Goal: Book appointment/travel/reservation

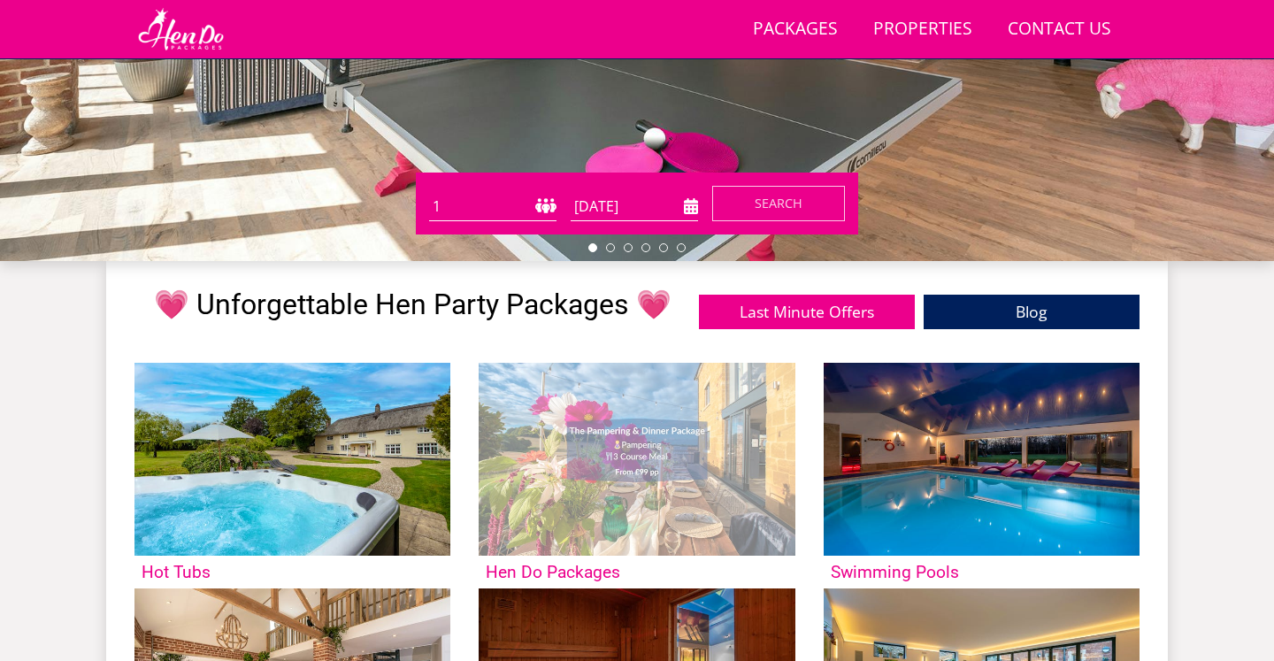
scroll to position [481, 0]
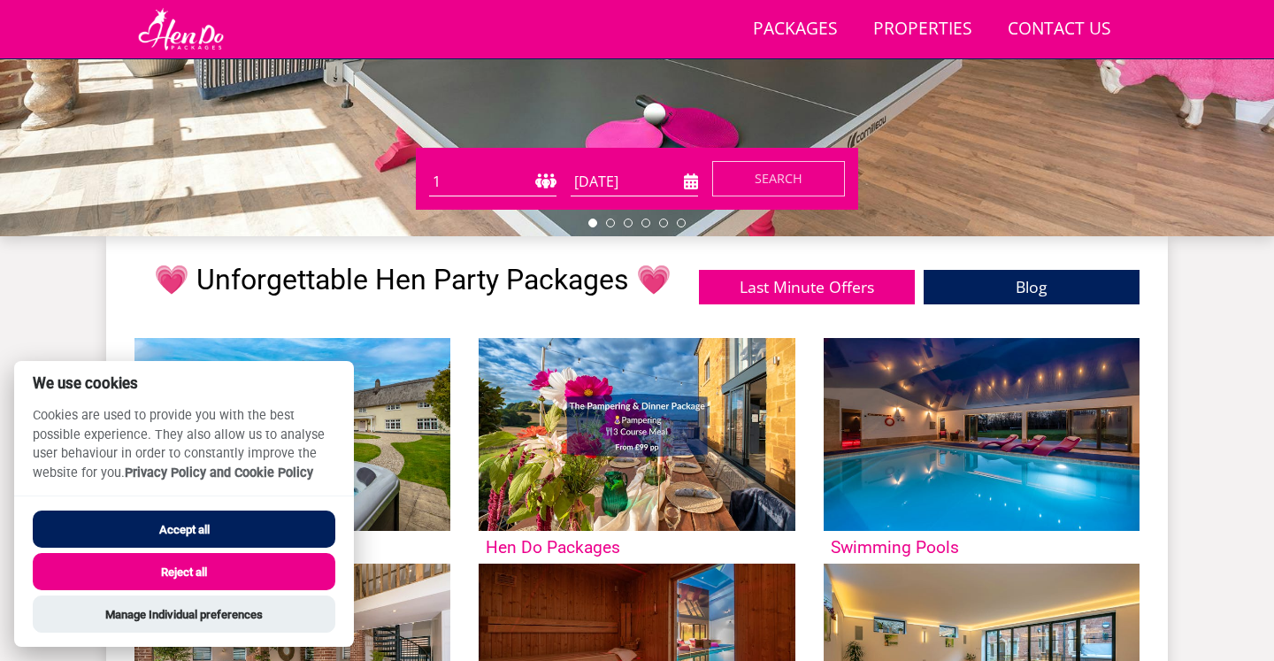
select select "24"
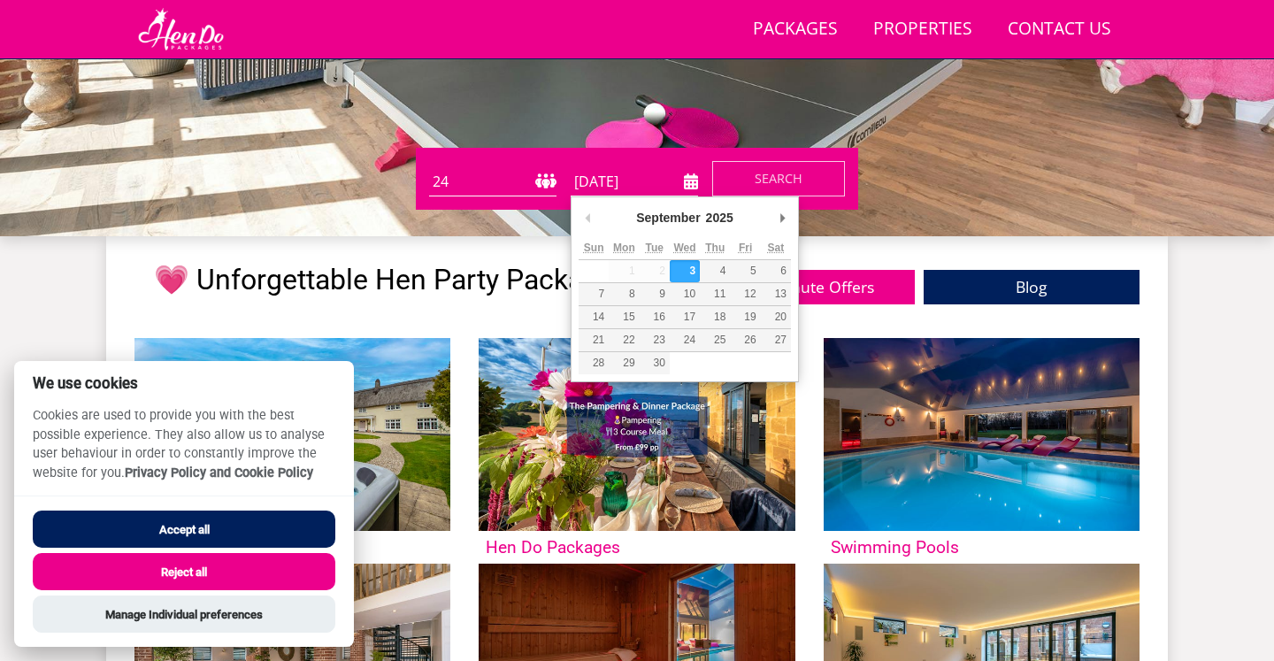
click at [675, 187] on input "[DATE]" at bounding box center [634, 181] width 127 height 29
type input "[DATE]"
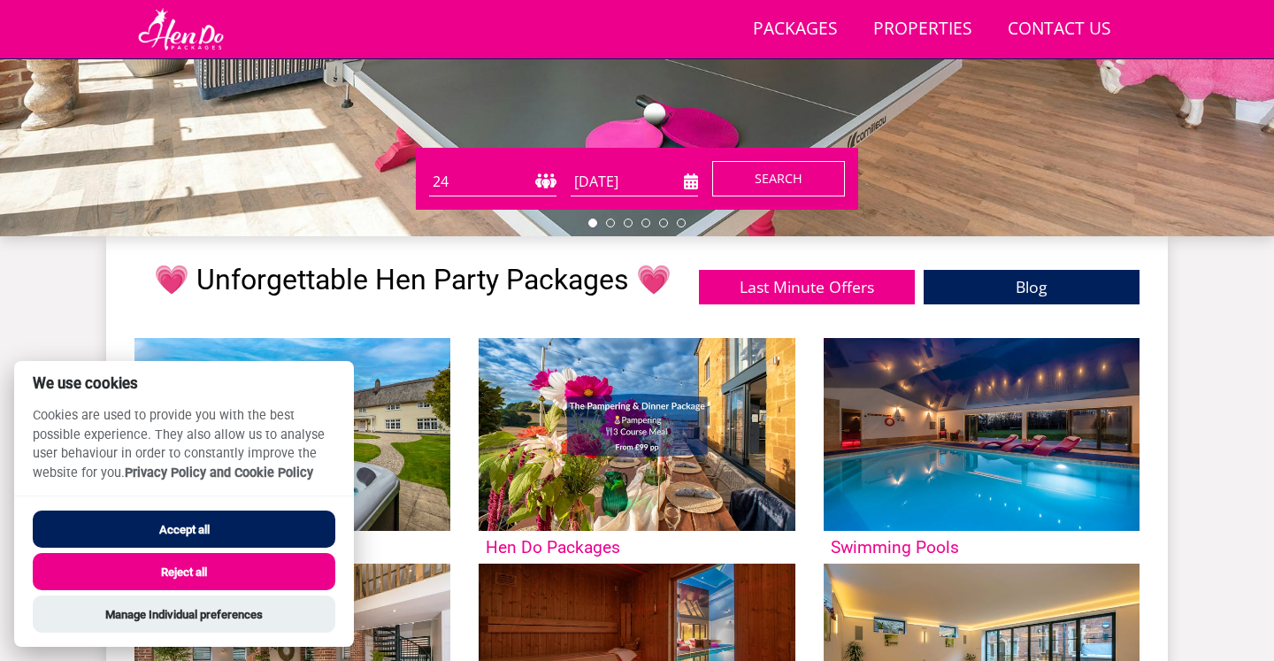
click at [750, 175] on button "Search" at bounding box center [778, 178] width 133 height 35
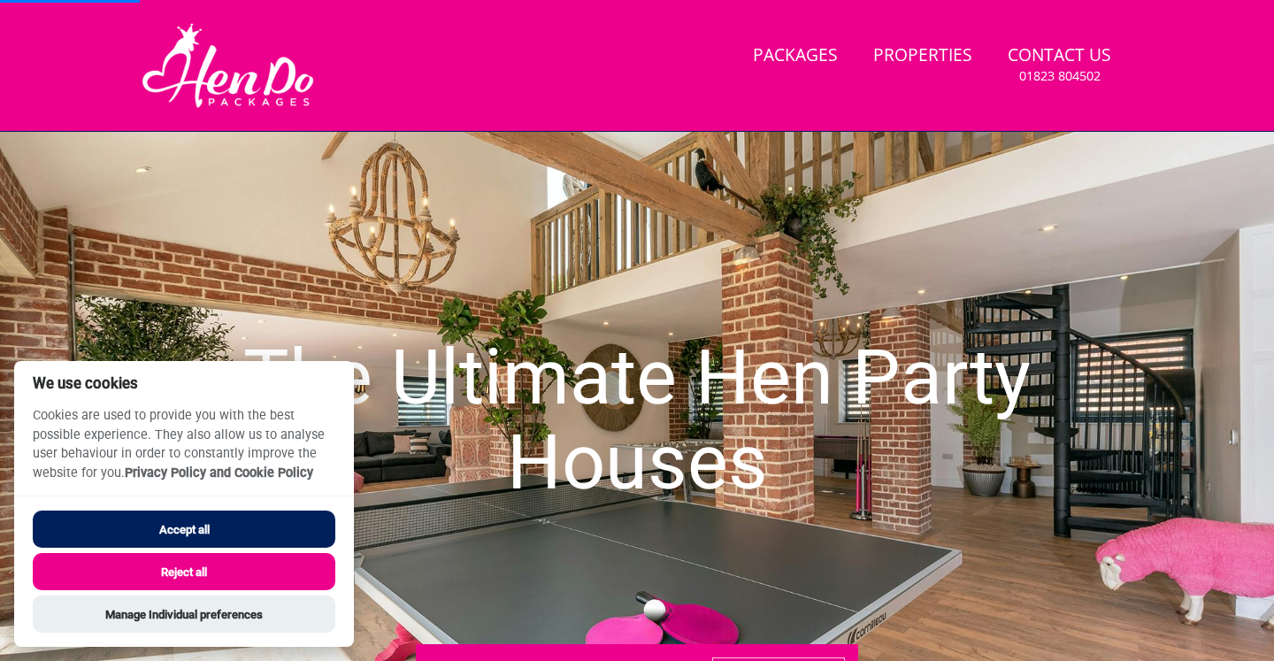
scroll to position [61, 0]
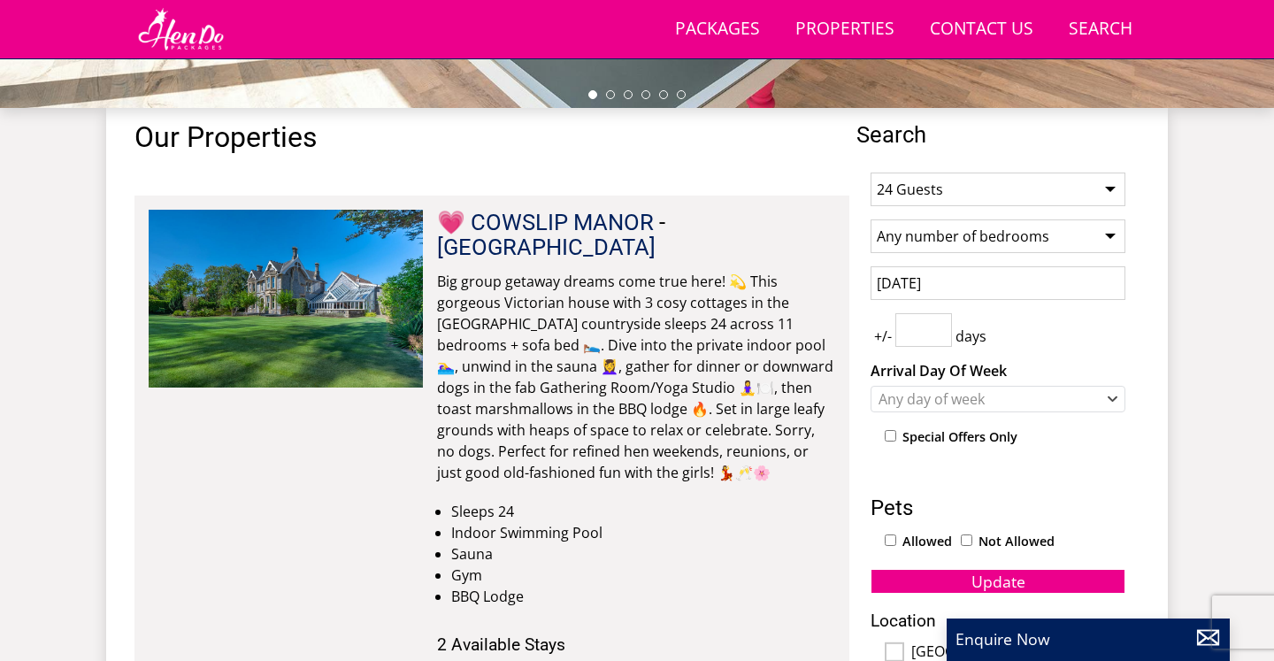
scroll to position [628, 0]
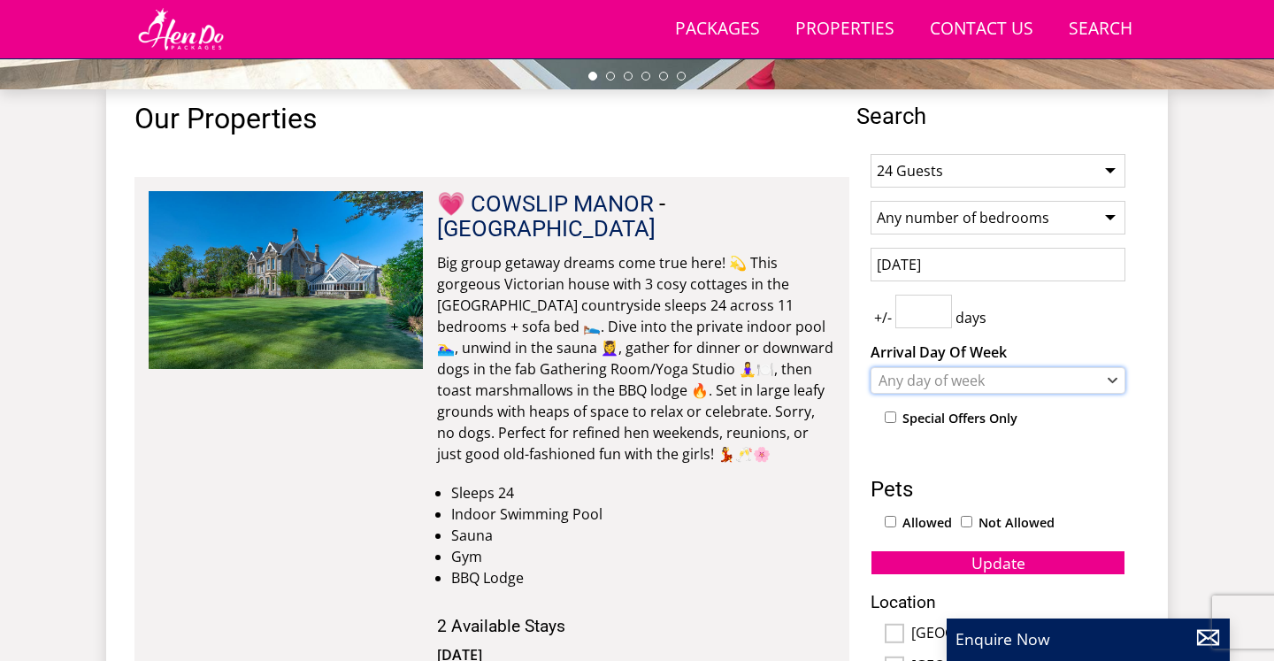
click at [889, 374] on div "Any day of week" at bounding box center [988, 380] width 229 height 19
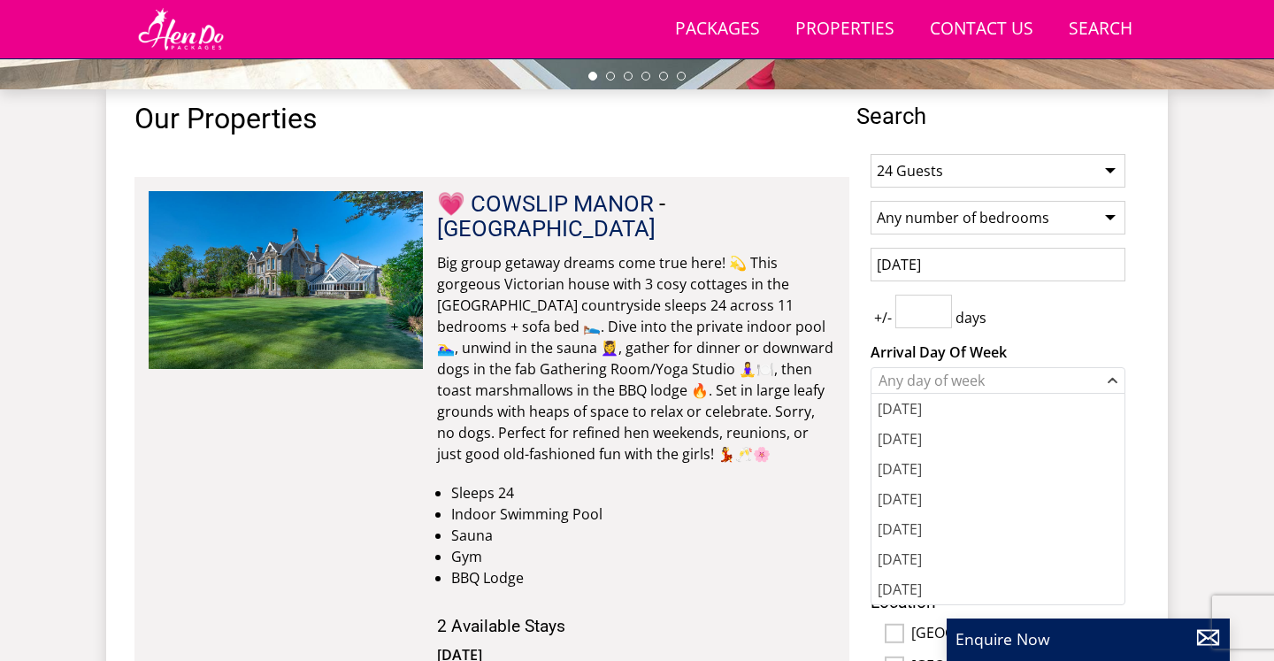
click at [968, 303] on div "+/- days" at bounding box center [997, 312] width 255 height 34
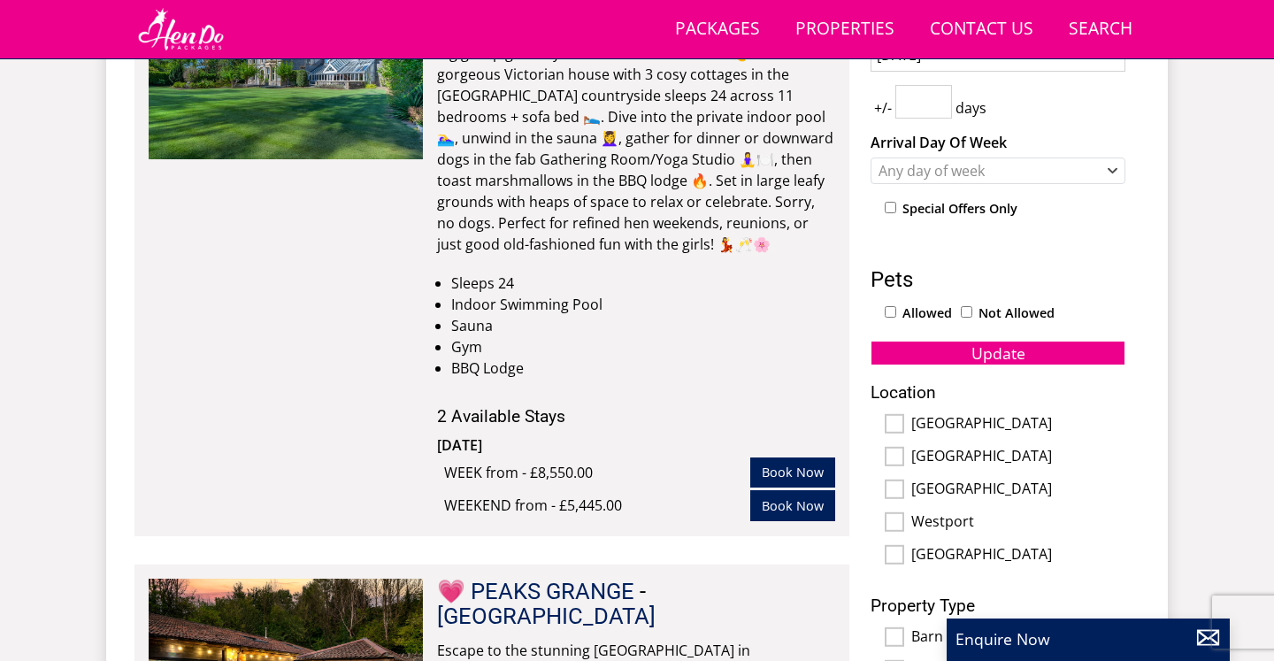
scroll to position [876, 0]
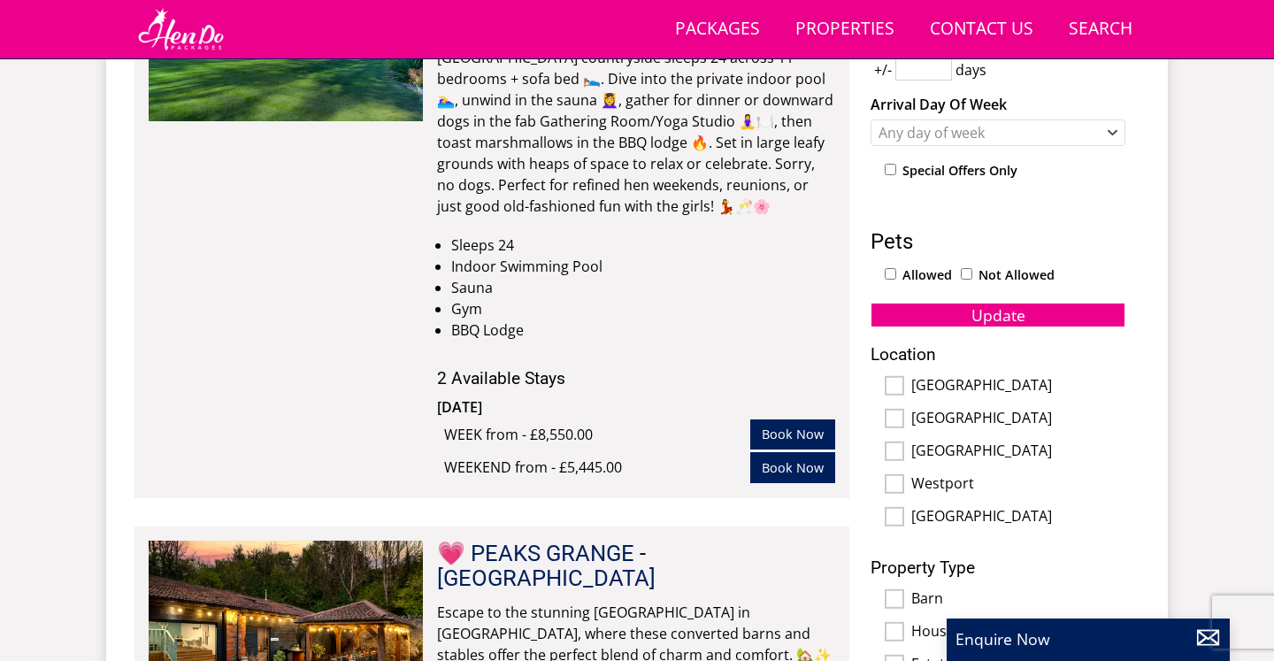
click at [897, 413] on input "[GEOGRAPHIC_DATA]" at bounding box center [894, 418] width 19 height 19
checkbox input "true"
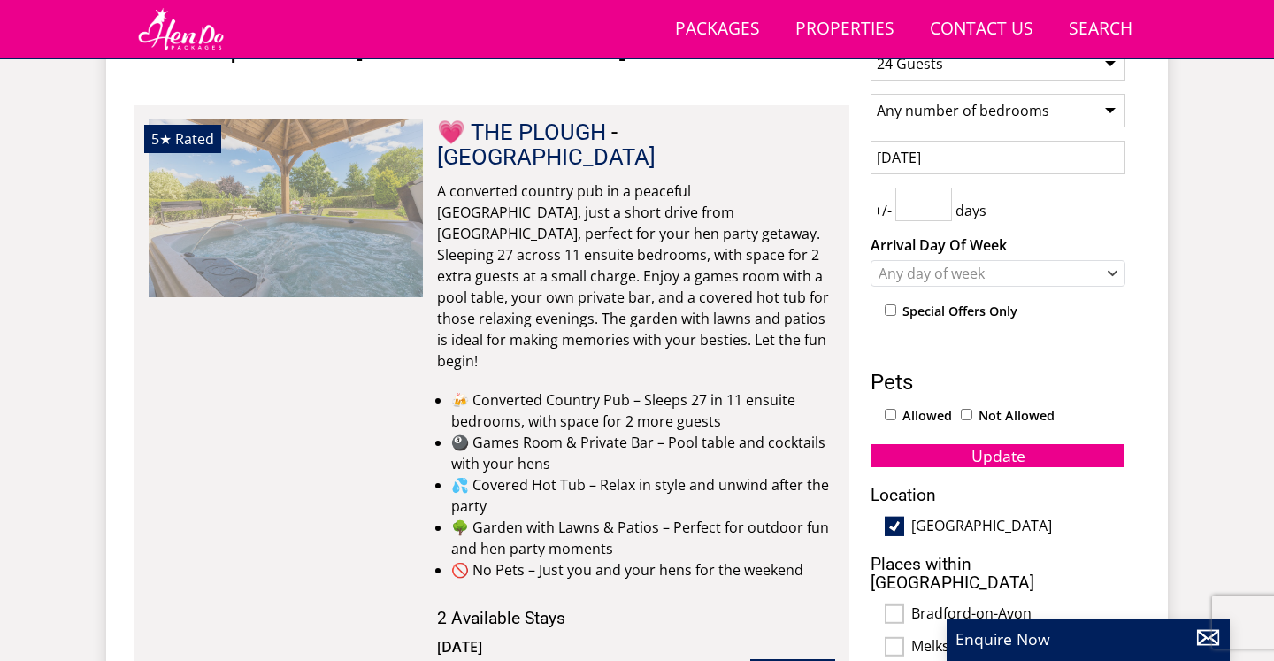
scroll to position [733, 0]
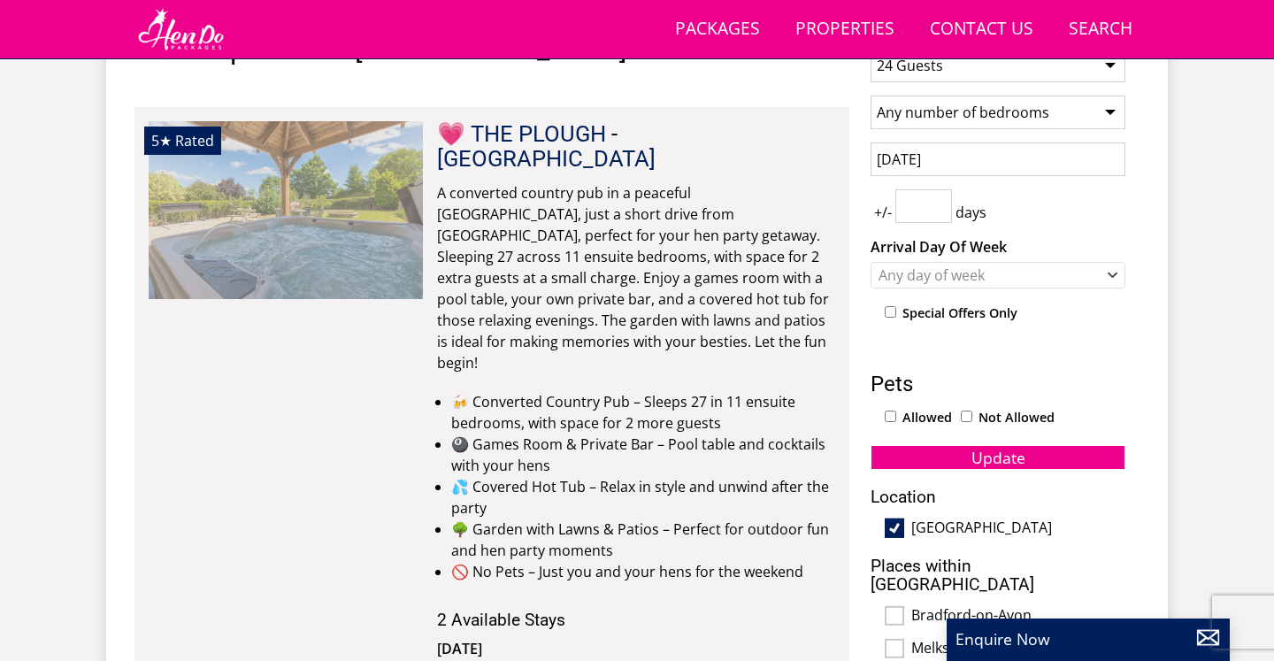
click at [346, 188] on img at bounding box center [286, 209] width 274 height 177
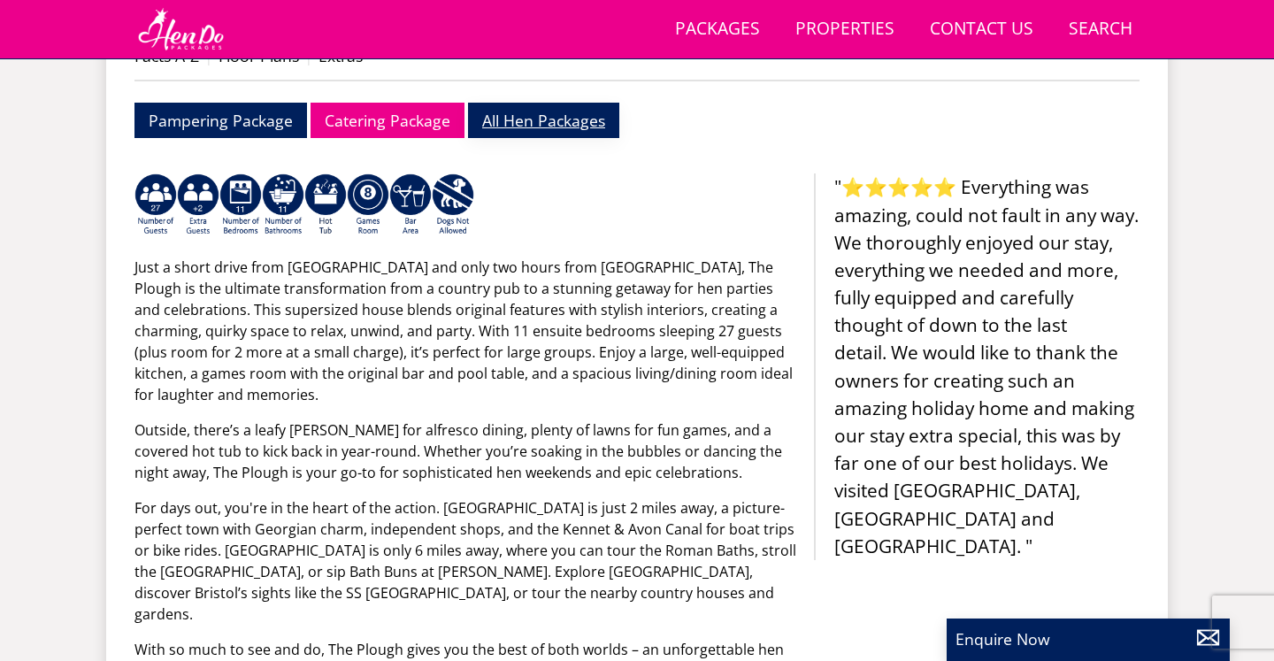
scroll to position [715, 0]
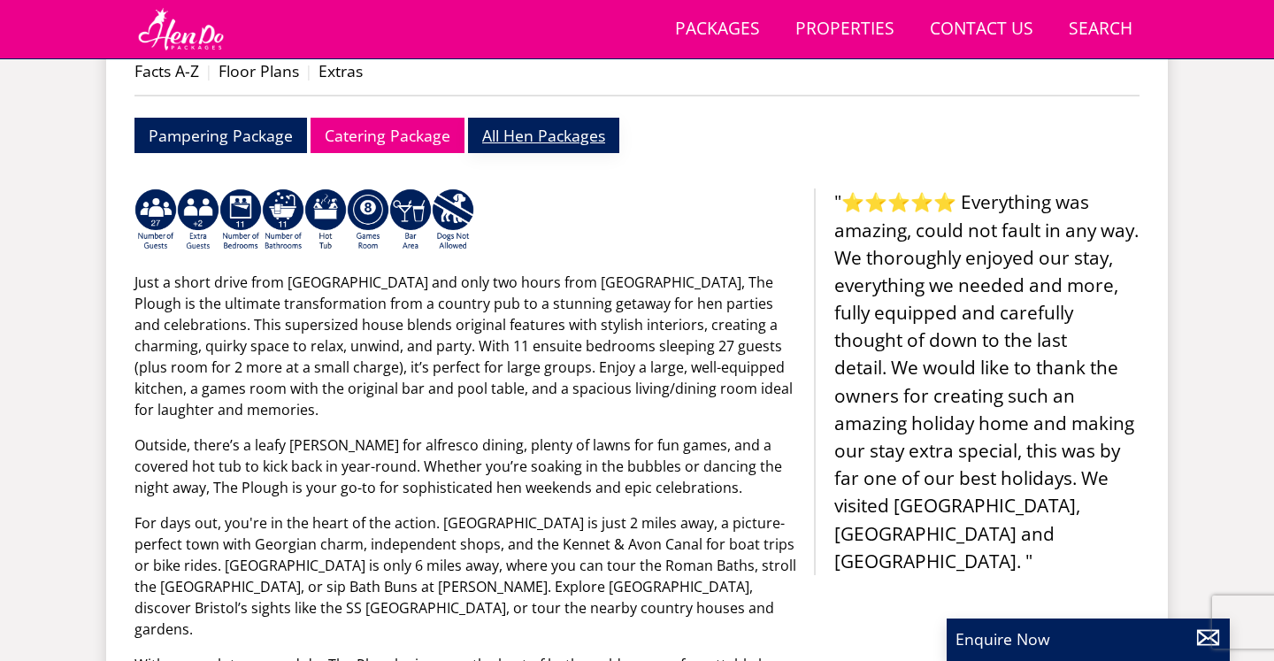
click at [571, 147] on link "All Hen Packages" at bounding box center [543, 135] width 151 height 34
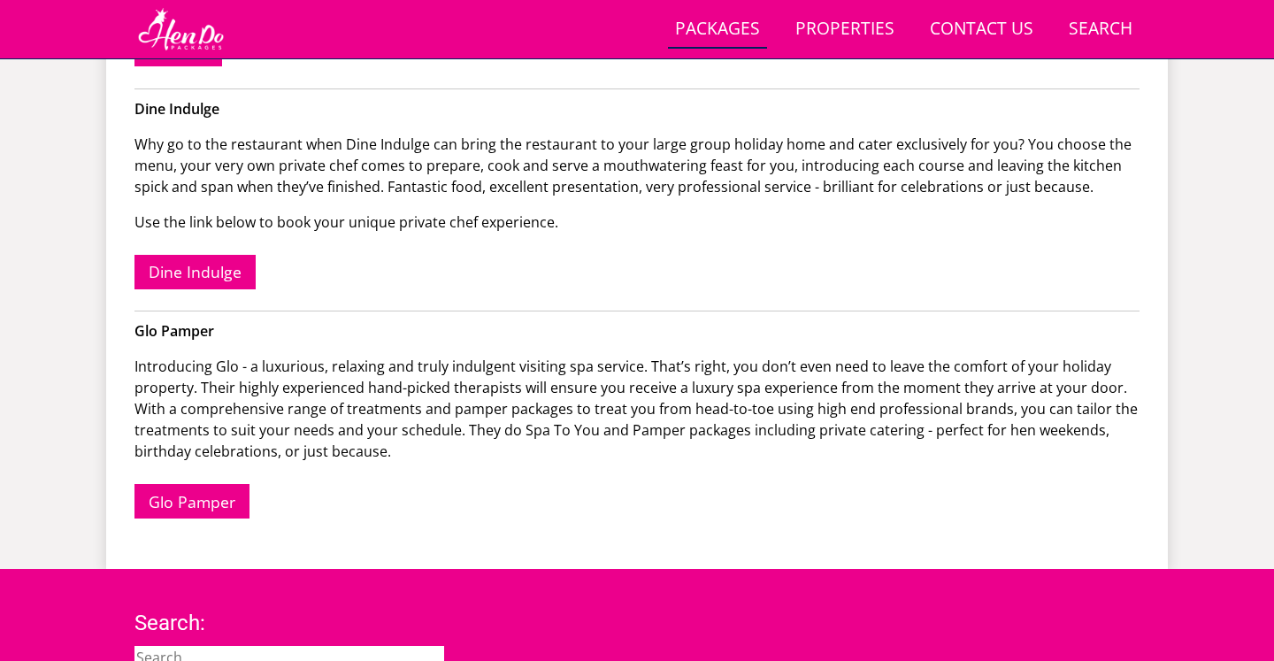
scroll to position [1096, 0]
click at [188, 265] on link "Dine Indulge" at bounding box center [194, 272] width 121 height 34
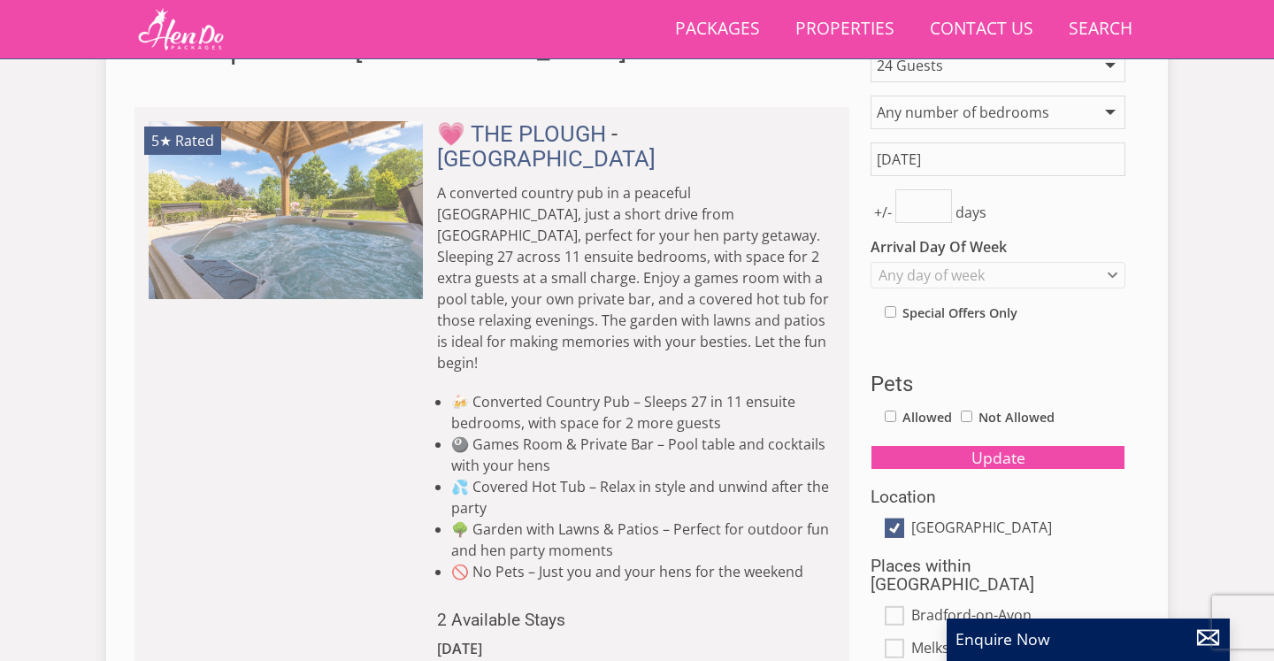
select select "24"
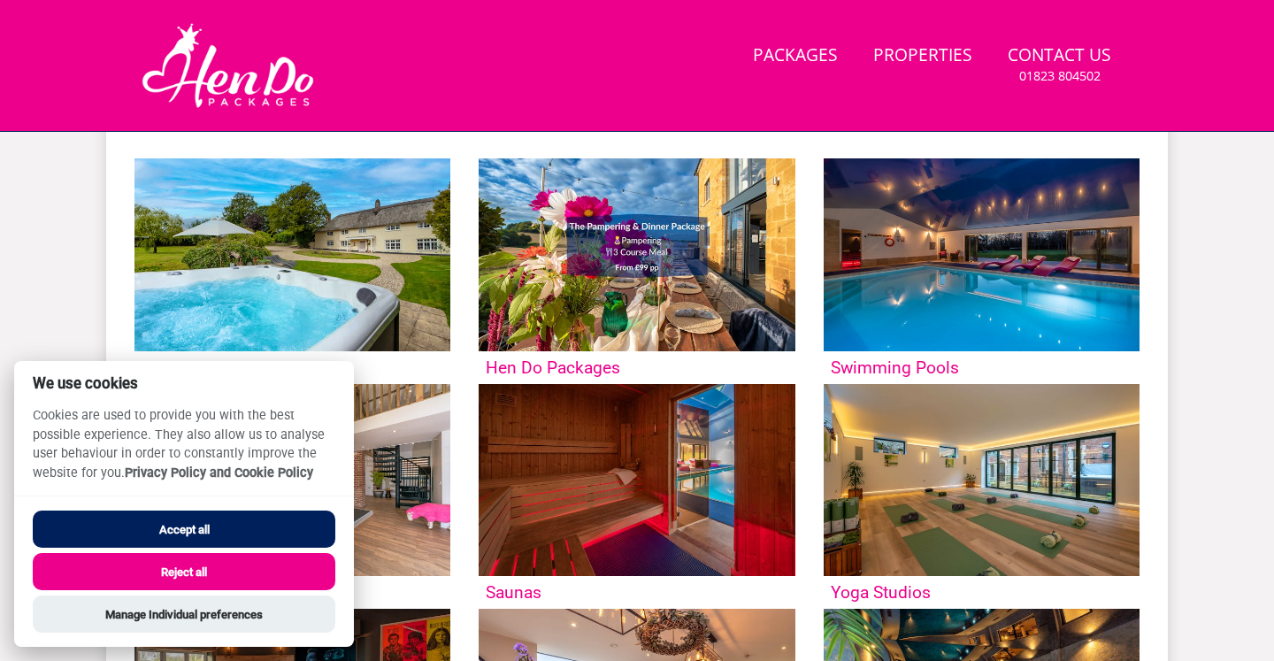
scroll to position [61, 0]
